Goal: Find specific fact: Find specific fact

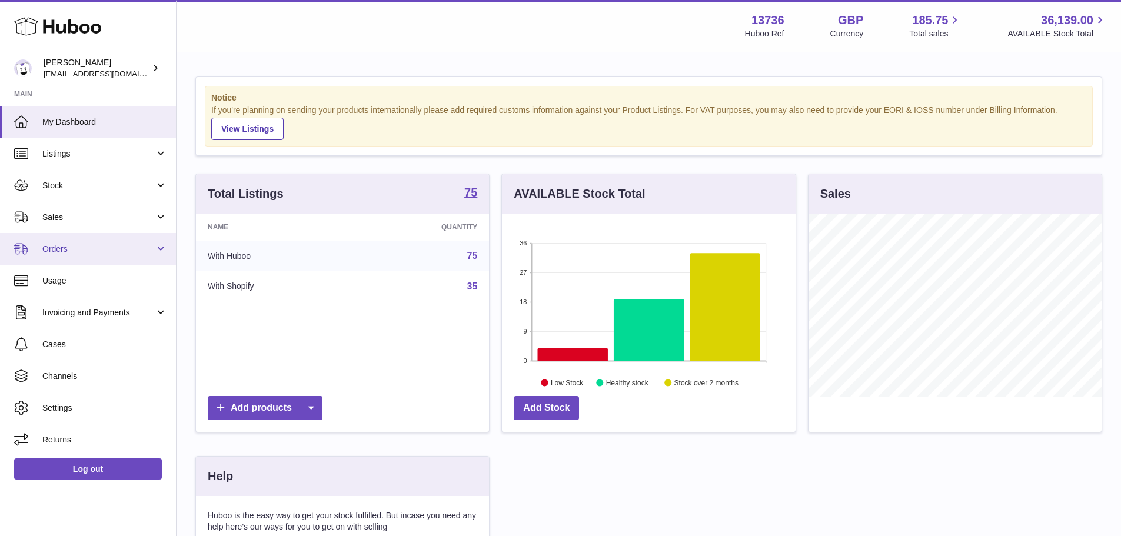
scroll to position [184, 297]
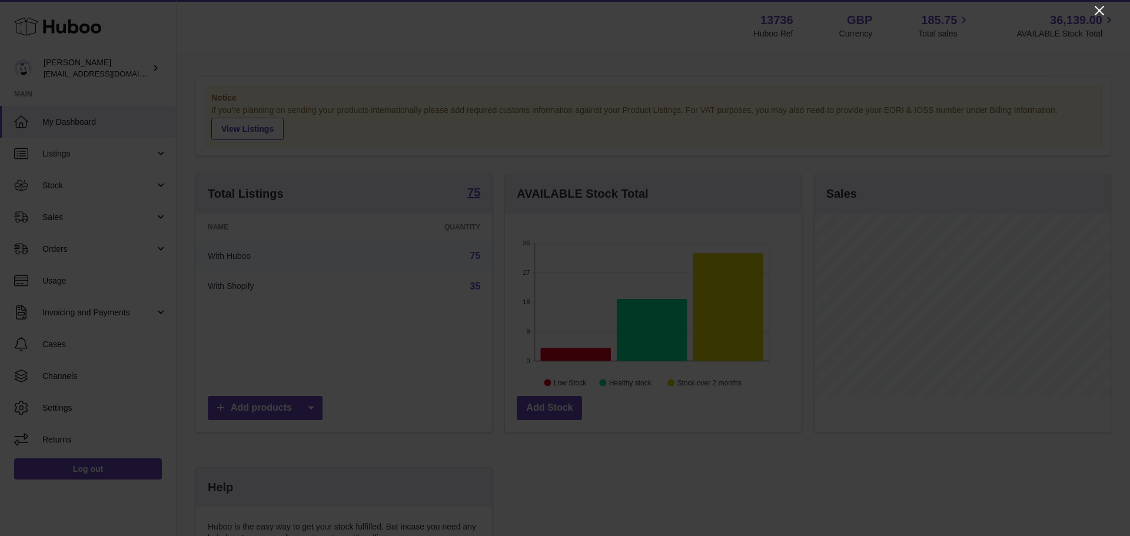
click at [1103, 9] on icon "Close" at bounding box center [1099, 11] width 14 height 14
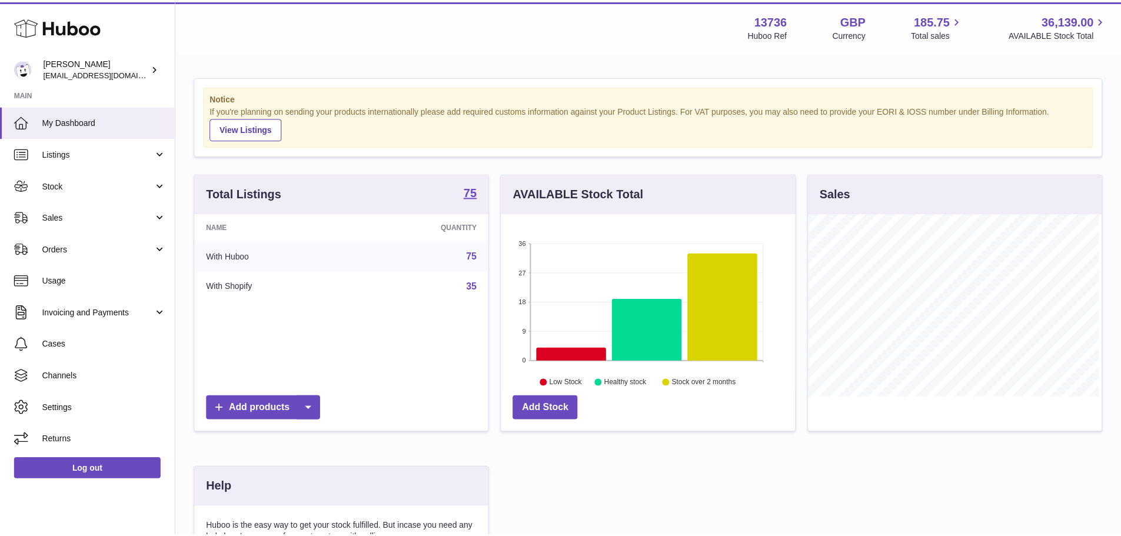
scroll to position [588438, 588328]
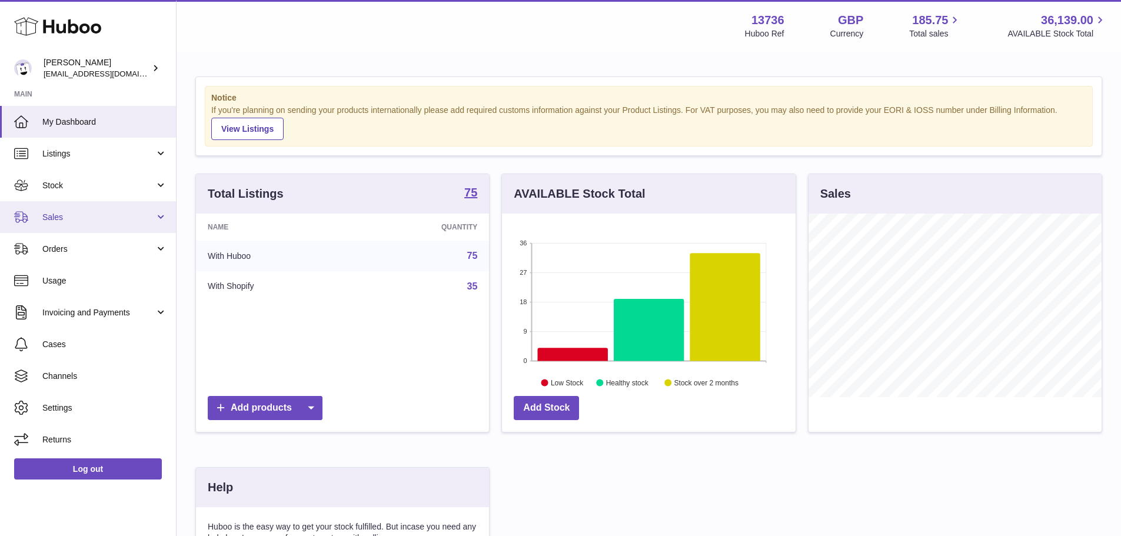
click at [70, 214] on span "Sales" at bounding box center [98, 217] width 112 height 11
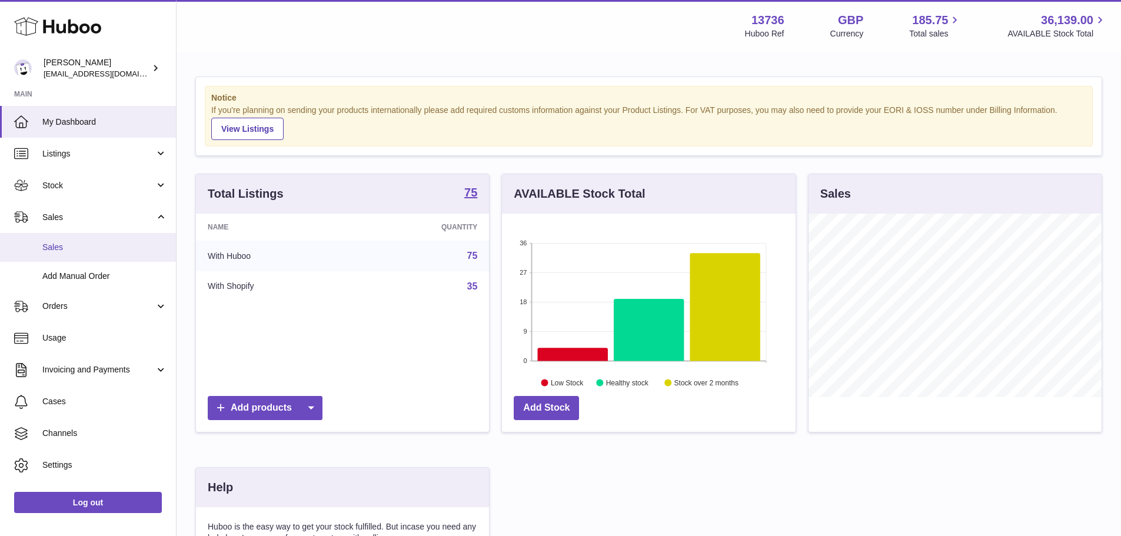
click at [87, 244] on span "Sales" at bounding box center [104, 247] width 125 height 11
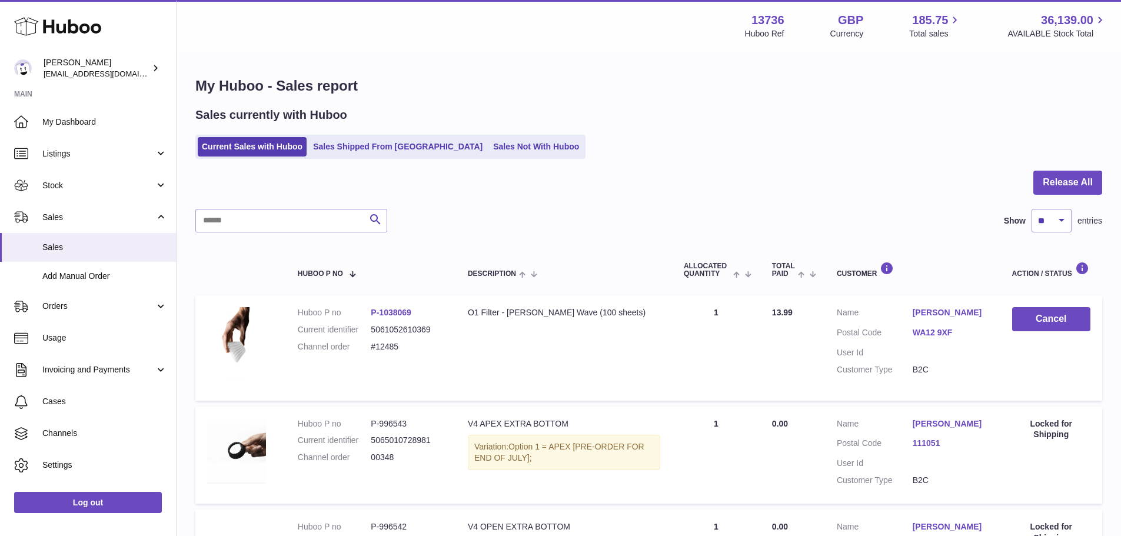
drag, startPoint x: 423, startPoint y: 315, endPoint x: 380, endPoint y: 315, distance: 42.4
click at [380, 315] on dd "P-1038069" at bounding box center [408, 312] width 74 height 11
copy link "1038069"
